Goal: Information Seeking & Learning: Learn about a topic

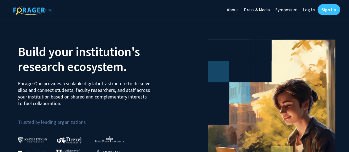
click at [308, 10] on link "Log In" at bounding box center [309, 9] width 17 height 19
select select
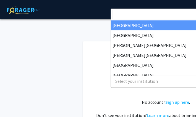
click at [135, 82] on span "Select your institution" at bounding box center [167, 81] width 108 height 11
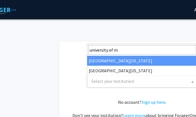
type input "university of m"
select select "31"
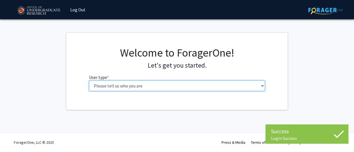
click at [177, 88] on select "Please tell us who you are Undergraduate Student Master's Student Doctoral Cand…" at bounding box center [177, 86] width 176 height 10
select select "1: undergrad"
click at [89, 81] on select "Please tell us who you are Undergraduate Student Master's Student Doctoral Cand…" at bounding box center [177, 86] width 176 height 10
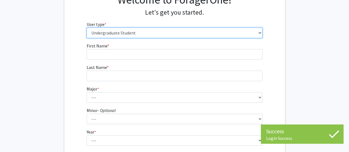
scroll to position [54, 0]
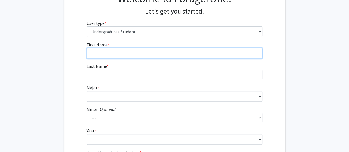
click at [166, 53] on input "First Name * required" at bounding box center [175, 53] width 176 height 10
type input "Alexa"
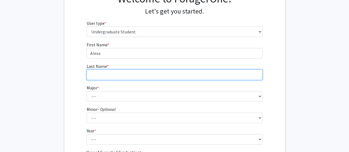
type input "Chu"
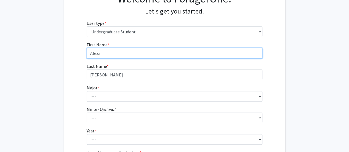
type input "Alexa"
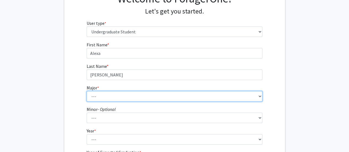
click at [108, 97] on select "--- Accounting Aerospace Engineering African American and Africana Studies Agri…" at bounding box center [175, 96] width 176 height 10
select select "56: 2357"
click at [87, 91] on select "--- Accounting Aerospace Engineering African American and Africana Studies Agri…" at bounding box center [175, 96] width 176 height 10
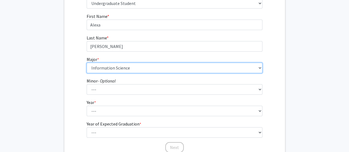
scroll to position [83, 0]
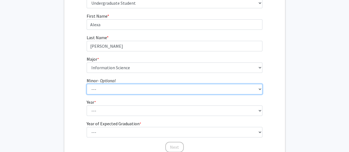
click at [108, 87] on select "--- Actuarial Mathematics Advanced Cybersecurity Experience for Students Africa…" at bounding box center [175, 89] width 176 height 10
select select "16: 1819"
click at [87, 84] on select "--- Actuarial Mathematics Advanced Cybersecurity Experience for Students Africa…" at bounding box center [175, 89] width 176 height 10
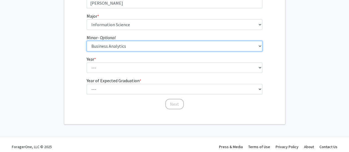
scroll to position [127, 0]
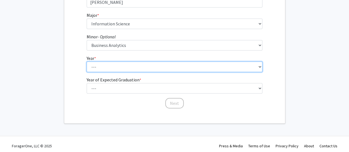
click at [92, 70] on select "--- First-year Sophomore Junior Senior Postbaccalaureate Certificate" at bounding box center [175, 67] width 176 height 10
select select "3: junior"
click at [87, 62] on select "--- First-year Sophomore Junior Senior Postbaccalaureate Certificate" at bounding box center [175, 67] width 176 height 10
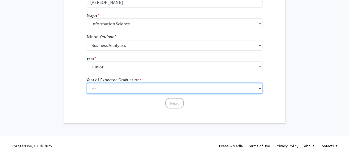
click at [97, 89] on select "--- 2025 2026 2027 2028 2029 2030 2031 2032 2033 2034" at bounding box center [175, 88] width 176 height 10
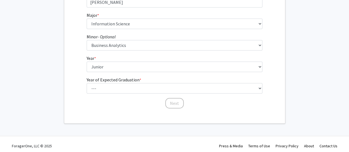
click at [45, 77] on fg-get-started "Welcome to ForagerOne! Let's get you started. User type * required Please tell …" at bounding box center [174, 15] width 349 height 218
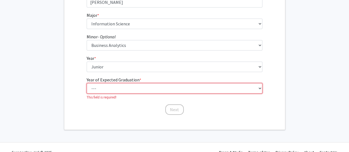
click at [106, 88] on select "--- 2025 2026 2027 2028 2029 2030 2031 2032 2033 2034" at bounding box center [175, 88] width 176 height 10
select select "2: 2026"
click at [87, 83] on select "--- 2025 2026 2027 2028 2029 2030 2031 2032 2033 2034" at bounding box center [175, 88] width 176 height 10
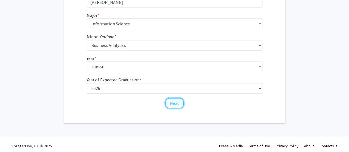
click at [172, 103] on button "Next" at bounding box center [174, 103] width 19 height 10
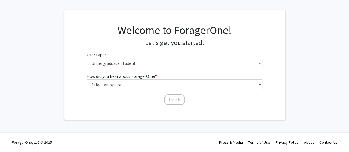
scroll to position [0, 0]
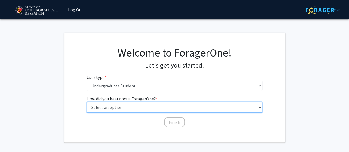
click at [134, 109] on select "Select an option Peer/student recommendation Faculty/staff recommendation Unive…" at bounding box center [175, 107] width 176 height 10
select select "1: peer_recommendation"
click at [87, 102] on select "Select an option Peer/student recommendation Faculty/staff recommendation Unive…" at bounding box center [175, 107] width 176 height 10
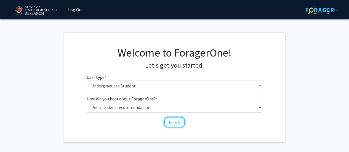
click at [174, 117] on button "Finish" at bounding box center [174, 122] width 21 height 10
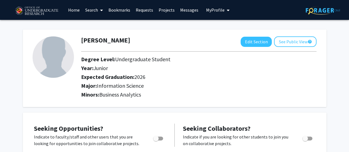
click at [73, 7] on link "Home" at bounding box center [73, 9] width 17 height 19
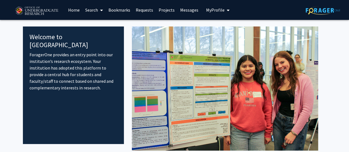
click at [75, 14] on link "Home" at bounding box center [73, 9] width 17 height 19
click at [94, 12] on link "Search" at bounding box center [94, 9] width 23 height 19
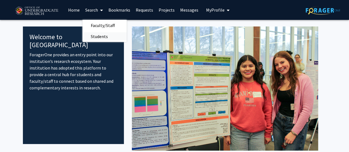
click at [98, 40] on span "Students" at bounding box center [100, 36] width 34 height 11
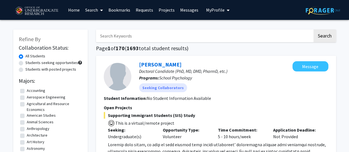
click at [96, 12] on link "Search" at bounding box center [94, 9] width 23 height 19
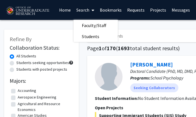
click at [63, 8] on link "Home" at bounding box center [64, 9] width 17 height 19
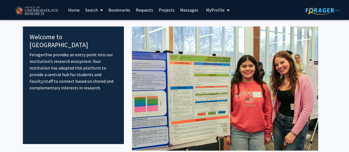
click at [196, 12] on span "My Profile" at bounding box center [215, 10] width 19 height 6
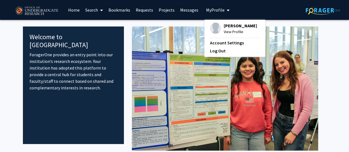
click at [99, 11] on span at bounding box center [100, 10] width 5 height 19
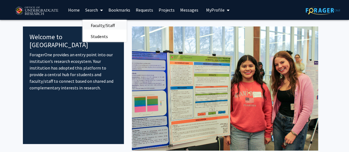
click at [101, 27] on span "Faculty/Staff" at bounding box center [103, 25] width 41 height 11
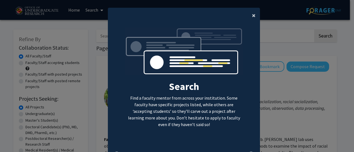
click at [196, 13] on span "×" at bounding box center [254, 15] width 4 height 9
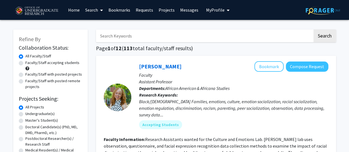
scroll to position [18, 0]
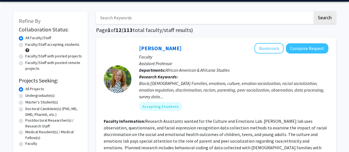
click at [49, 47] on label "Faculty/Staff accepting students" at bounding box center [52, 45] width 54 height 6
click at [29, 45] on input "Faculty/Staff accepting students" at bounding box center [27, 44] width 4 height 4
radio input "true"
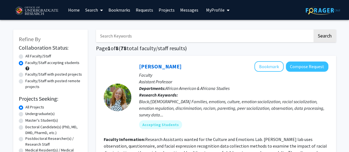
click at [163, 39] on input "Search Keywords" at bounding box center [204, 36] width 217 height 13
type input "paid"
click at [196, 30] on button "Search" at bounding box center [325, 36] width 23 height 13
radio input "true"
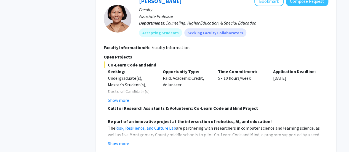
scroll to position [709, 0]
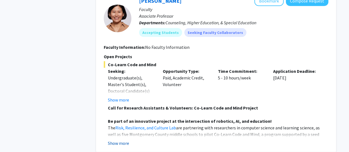
click at [122, 117] on button "Show more" at bounding box center [118, 143] width 21 height 7
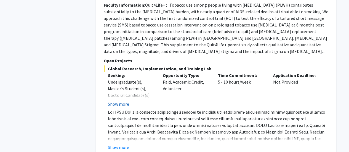
scroll to position [2332, 0]
click at [119, 117] on button "Show more" at bounding box center [118, 147] width 21 height 7
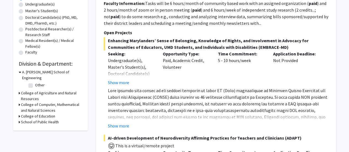
scroll to position [110, 0]
click at [119, 117] on button "Show more" at bounding box center [118, 125] width 21 height 7
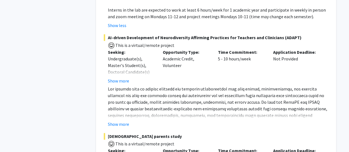
scroll to position [277, 0]
click at [120, 117] on button "Show more" at bounding box center [118, 124] width 21 height 7
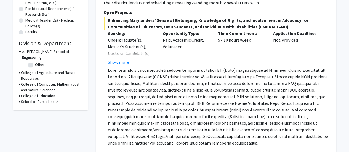
scroll to position [0, 0]
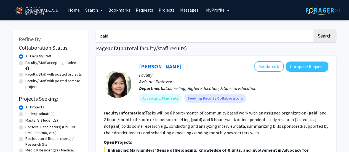
click at [183, 36] on input "paid" at bounding box center [204, 36] width 217 height 13
click at [196, 30] on button "Search" at bounding box center [325, 36] width 23 height 13
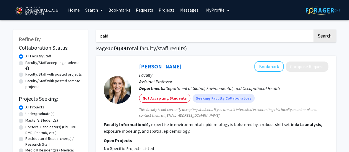
type input "paid"
click at [196, 30] on button "Search" at bounding box center [325, 36] width 23 height 13
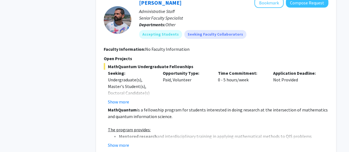
scroll to position [1683, 0]
click at [124, 117] on button "Show more" at bounding box center [118, 145] width 21 height 7
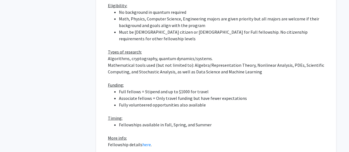
scroll to position [1904, 0]
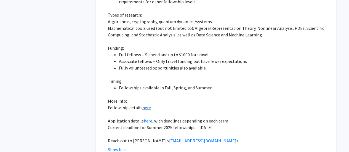
click at [143, 105] on link "here" at bounding box center [147, 108] width 9 height 6
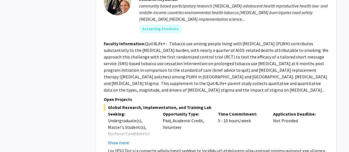
scroll to position [2351, 0]
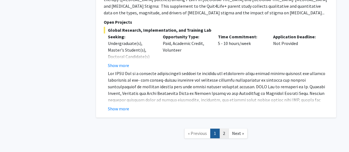
click at [196, 117] on link "2" at bounding box center [224, 134] width 9 height 10
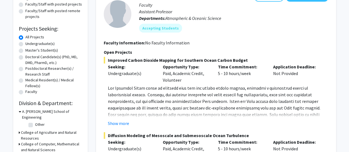
scroll to position [70, 0]
click at [122, 117] on button "Show more" at bounding box center [118, 123] width 21 height 7
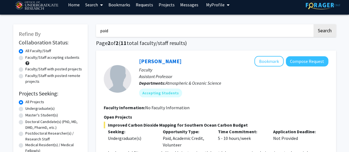
scroll to position [0, 0]
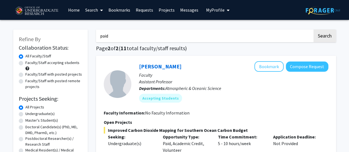
click at [148, 32] on input "paid" at bounding box center [204, 36] width 217 height 13
click at [196, 30] on button "Search" at bounding box center [325, 36] width 23 height 13
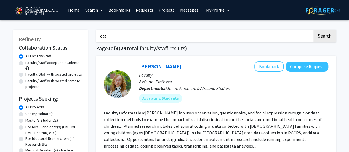
click at [144, 37] on input "dat" at bounding box center [204, 36] width 217 height 13
type input "data"
click at [196, 30] on button "Search" at bounding box center [325, 36] width 23 height 13
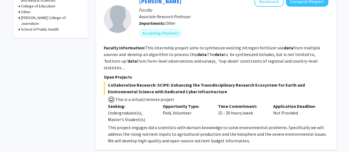
scroll to position [228, 0]
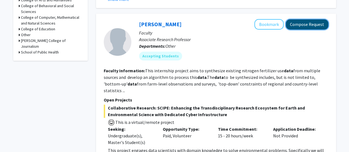
click at [196, 20] on button "Compose Request" at bounding box center [307, 24] width 43 height 10
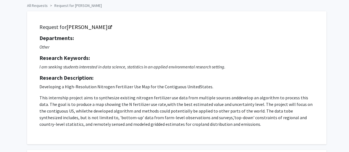
scroll to position [24, 0]
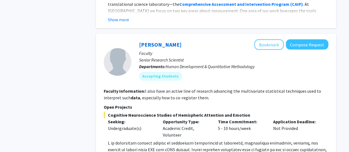
scroll to position [551, 0]
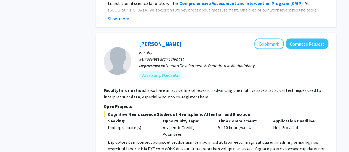
click at [180, 78] on fg-search-faculty "Joseph Dien Bookmark Compose Request Faculty Senior Research Scientist Departme…" at bounding box center [216, 110] width 225 height 142
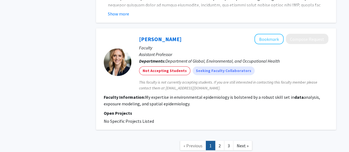
scroll to position [1543, 0]
click at [196, 117] on link "2" at bounding box center [219, 146] width 9 height 10
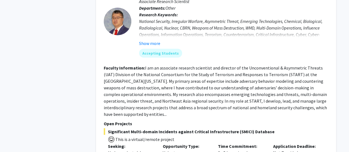
scroll to position [1814, 0]
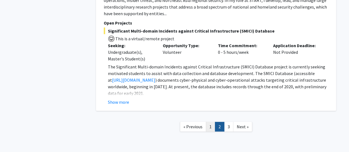
click at [196, 117] on link "1" at bounding box center [210, 127] width 9 height 10
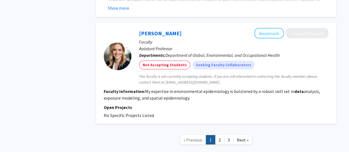
scroll to position [1548, 0]
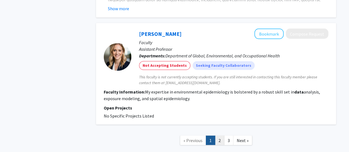
click at [196, 117] on link "2" at bounding box center [219, 141] width 9 height 10
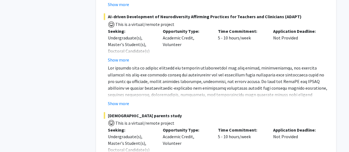
scroll to position [448, 0]
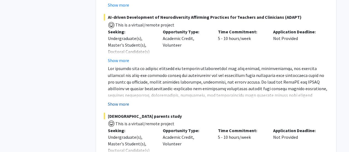
click at [120, 101] on button "Show more" at bounding box center [118, 104] width 21 height 7
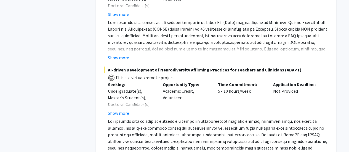
scroll to position [399, 0]
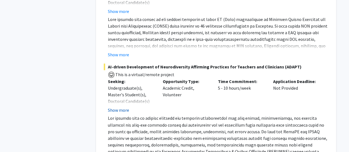
click at [123, 107] on button "Show more" at bounding box center [118, 110] width 21 height 7
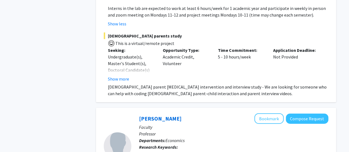
scroll to position [595, 0]
click at [115, 76] on button "Show more" at bounding box center [118, 79] width 21 height 7
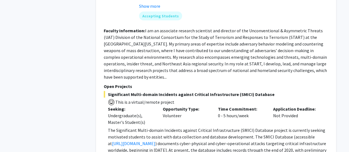
scroll to position [1893, 0]
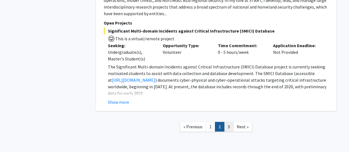
click at [196, 117] on link "3" at bounding box center [228, 127] width 9 height 10
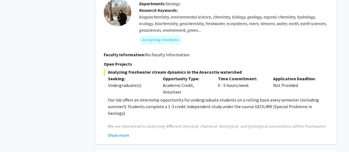
scroll to position [350, 0]
